Goal: Obtain resource: Download file/media

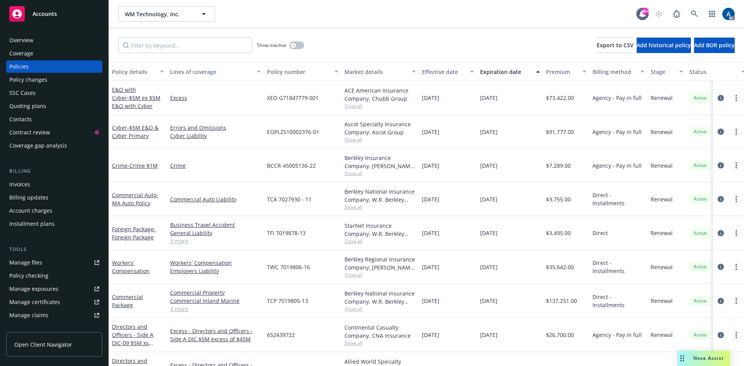
click at [717, 132] on icon "circleInformation" at bounding box center [720, 132] width 6 height 6
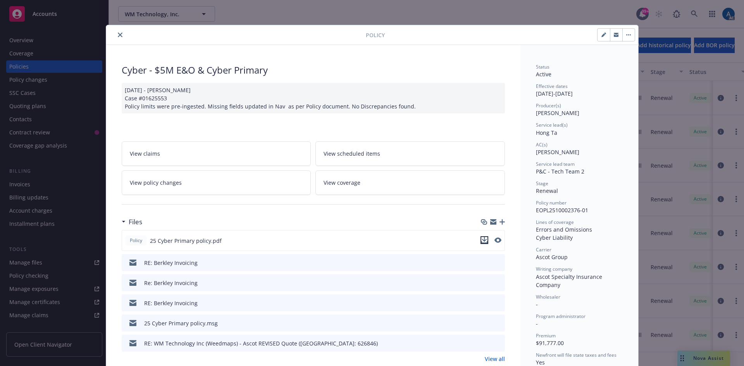
click at [482, 240] on icon "download file" at bounding box center [484, 239] width 5 height 5
click at [118, 34] on icon "close" at bounding box center [120, 35] width 5 height 5
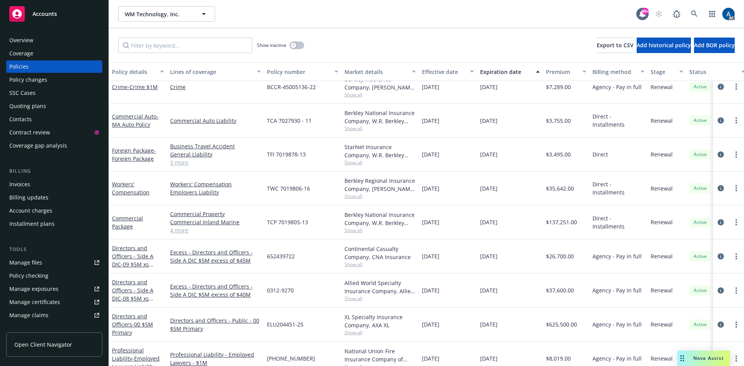
scroll to position [77, 0]
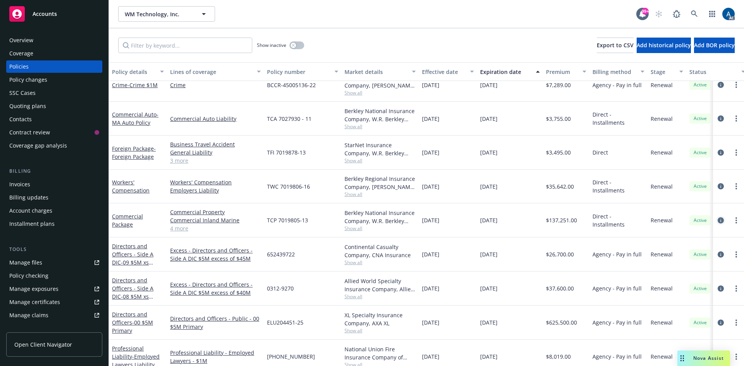
click at [717, 220] on icon "circleInformation" at bounding box center [720, 220] width 6 height 6
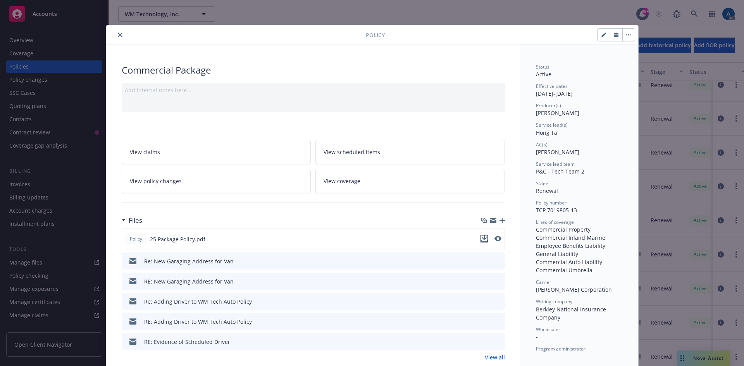
click at [481, 236] on icon "download file" at bounding box center [484, 239] width 6 height 6
click at [118, 35] on icon "close" at bounding box center [120, 35] width 5 height 5
click at [117, 33] on div "Show inactive Export to CSV Add historical policy Add BOR policy" at bounding box center [426, 45] width 635 height 34
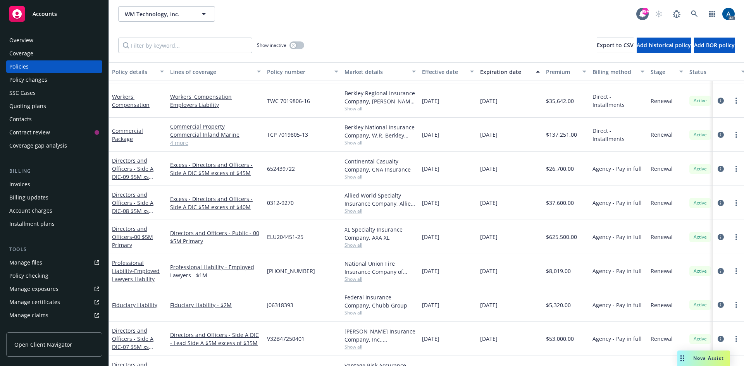
scroll to position [194, 0]
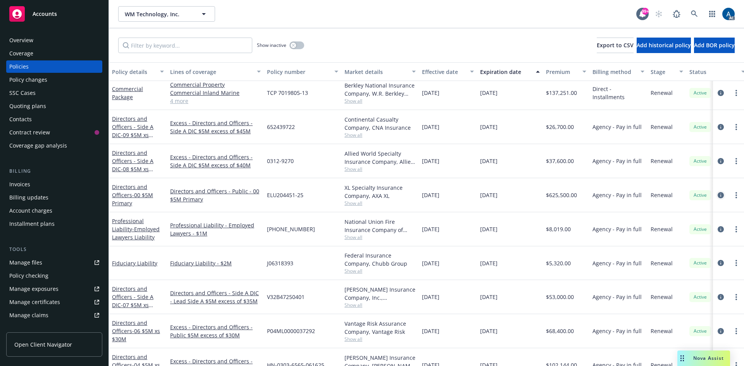
click at [717, 196] on icon "circleInformation" at bounding box center [720, 195] width 6 height 6
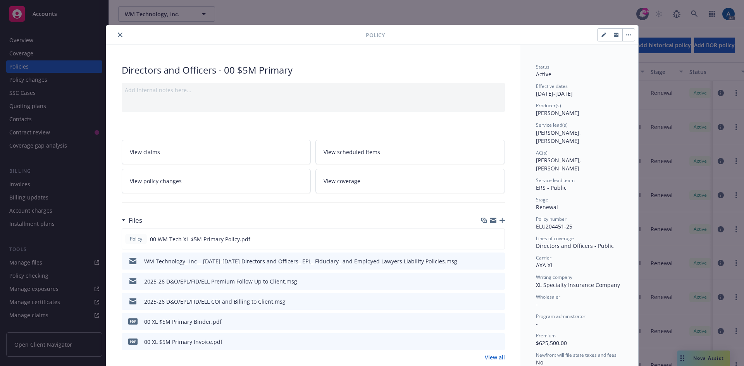
click at [119, 35] on icon "close" at bounding box center [120, 35] width 5 height 5
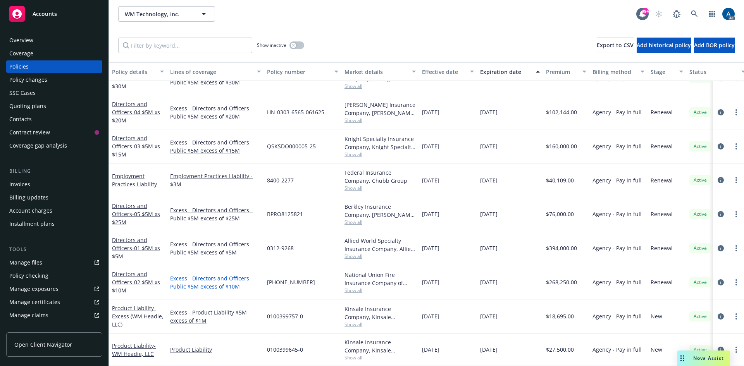
scroll to position [432, 0]
click at [717, 347] on icon "circleInformation" at bounding box center [720, 350] width 6 height 6
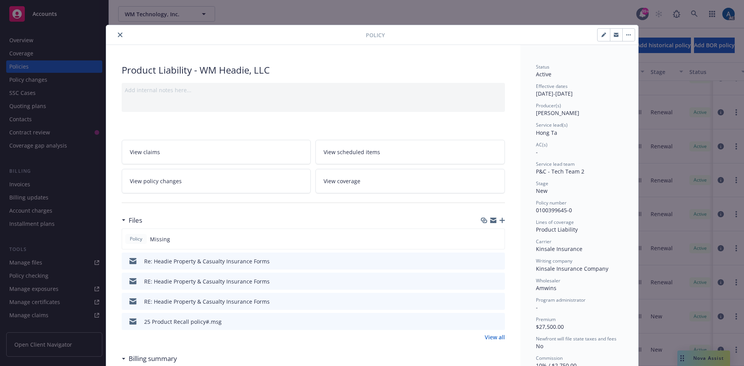
click at [118, 34] on icon "close" at bounding box center [120, 35] width 5 height 5
